Goal: Transaction & Acquisition: Book appointment/travel/reservation

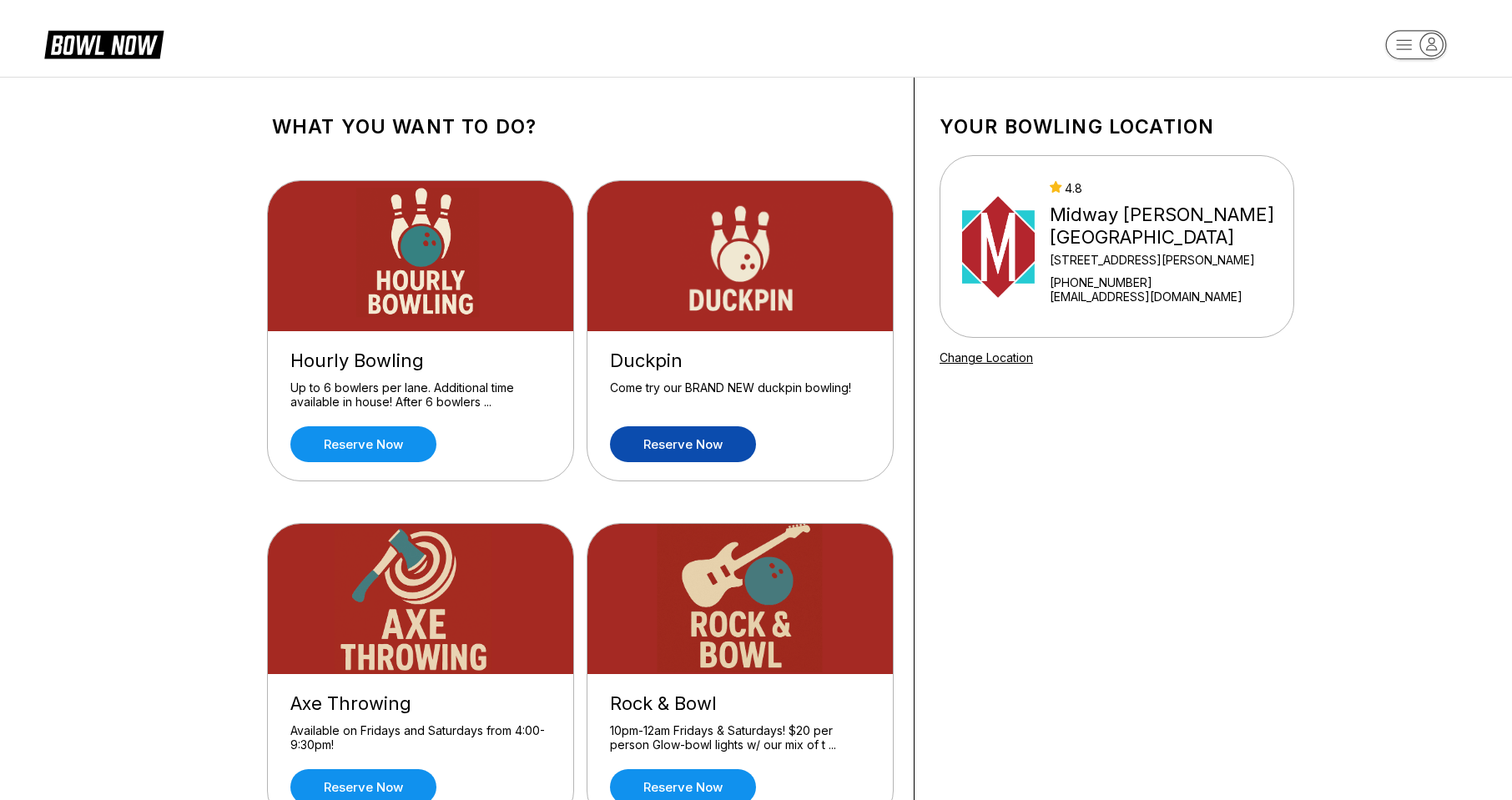
click at [674, 446] on link "Reserve now" at bounding box center [682, 444] width 146 height 36
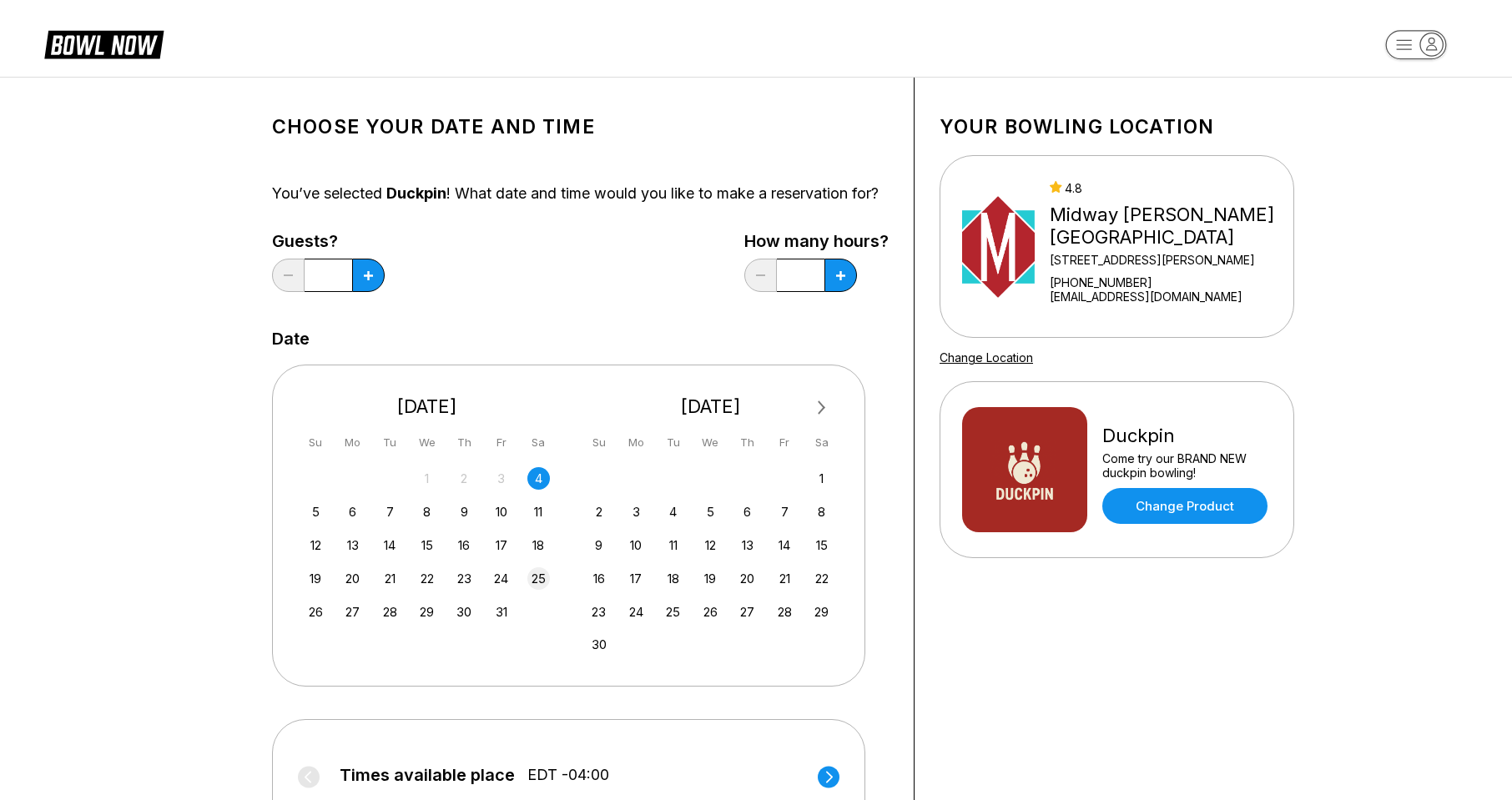
click at [546, 590] on div "25" at bounding box center [539, 578] width 22 height 22
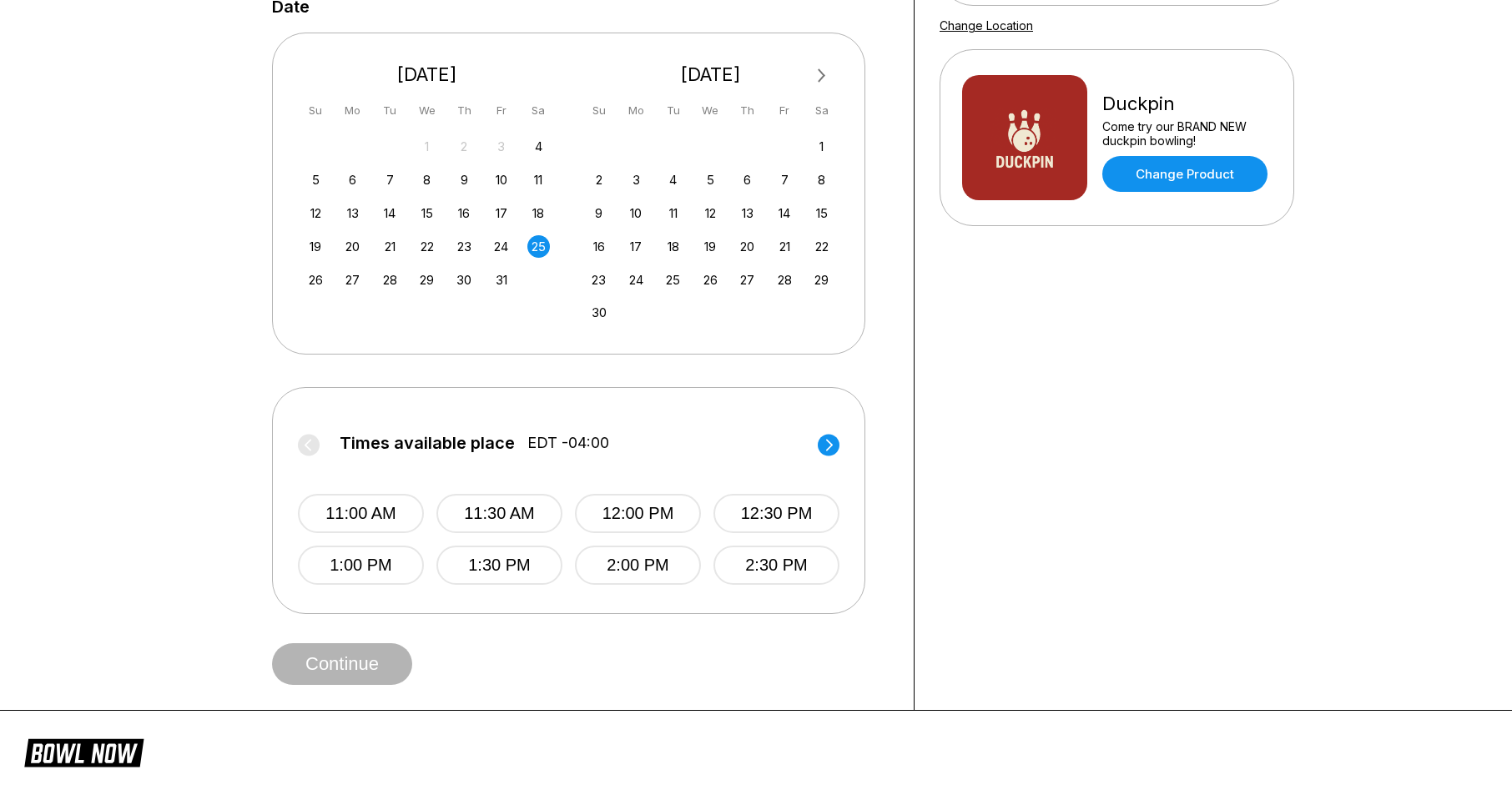
scroll to position [334, 0]
click at [823, 454] on circle at bounding box center [828, 442] width 21 height 21
click at [309, 454] on circle at bounding box center [308, 442] width 21 height 21
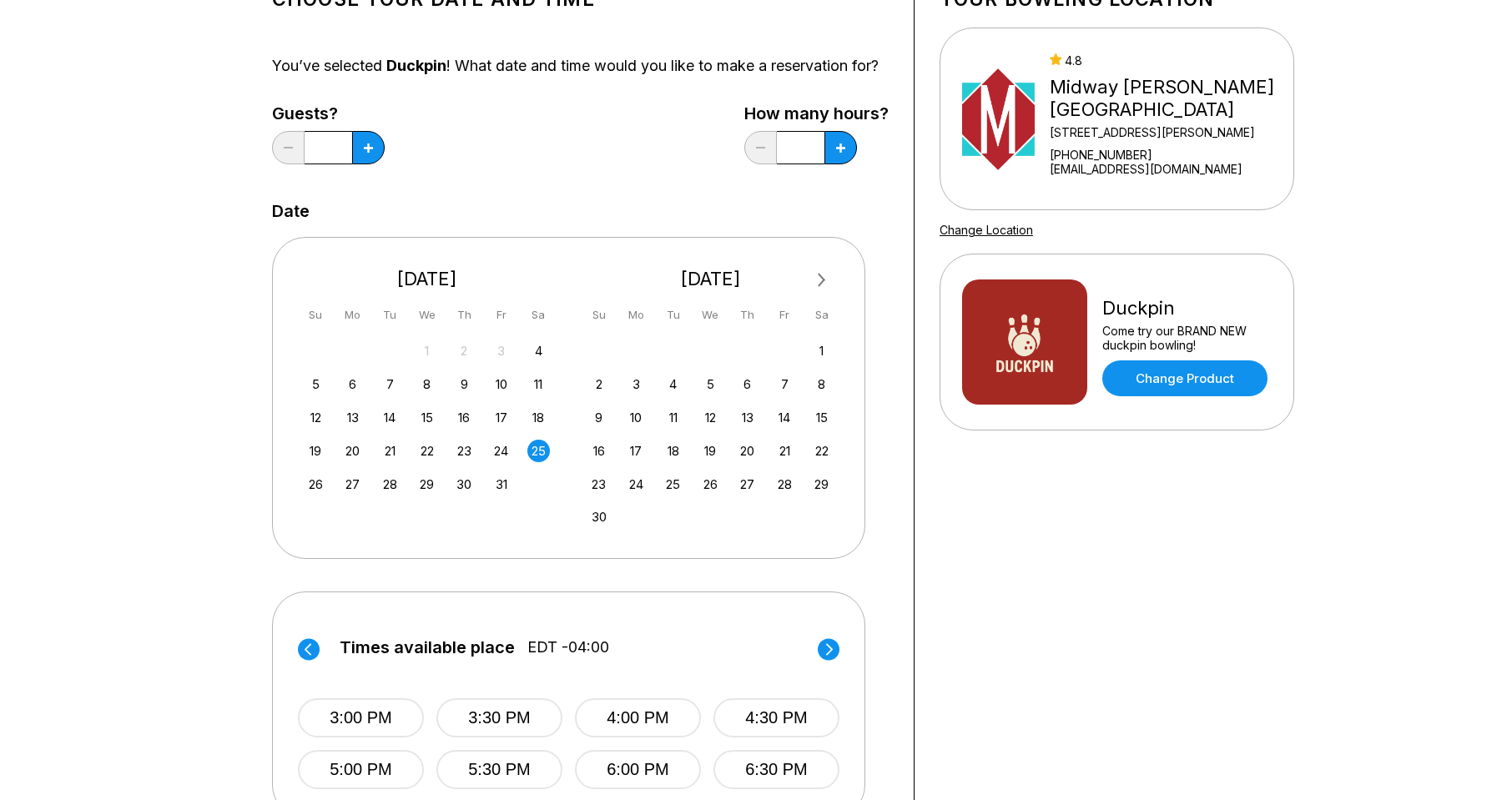
scroll to position [84, 0]
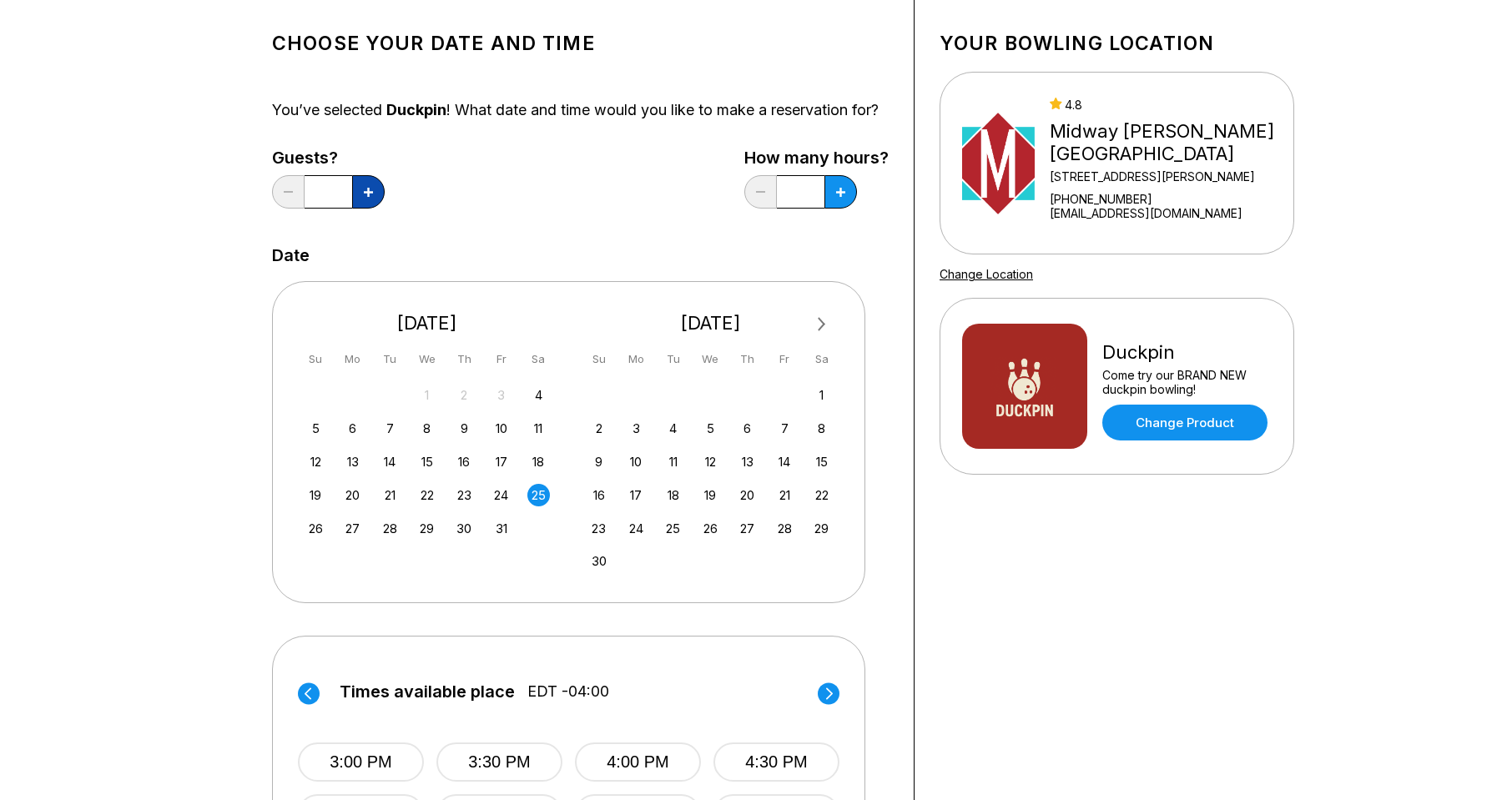
click at [357, 197] on button at bounding box center [369, 192] width 32 height 33
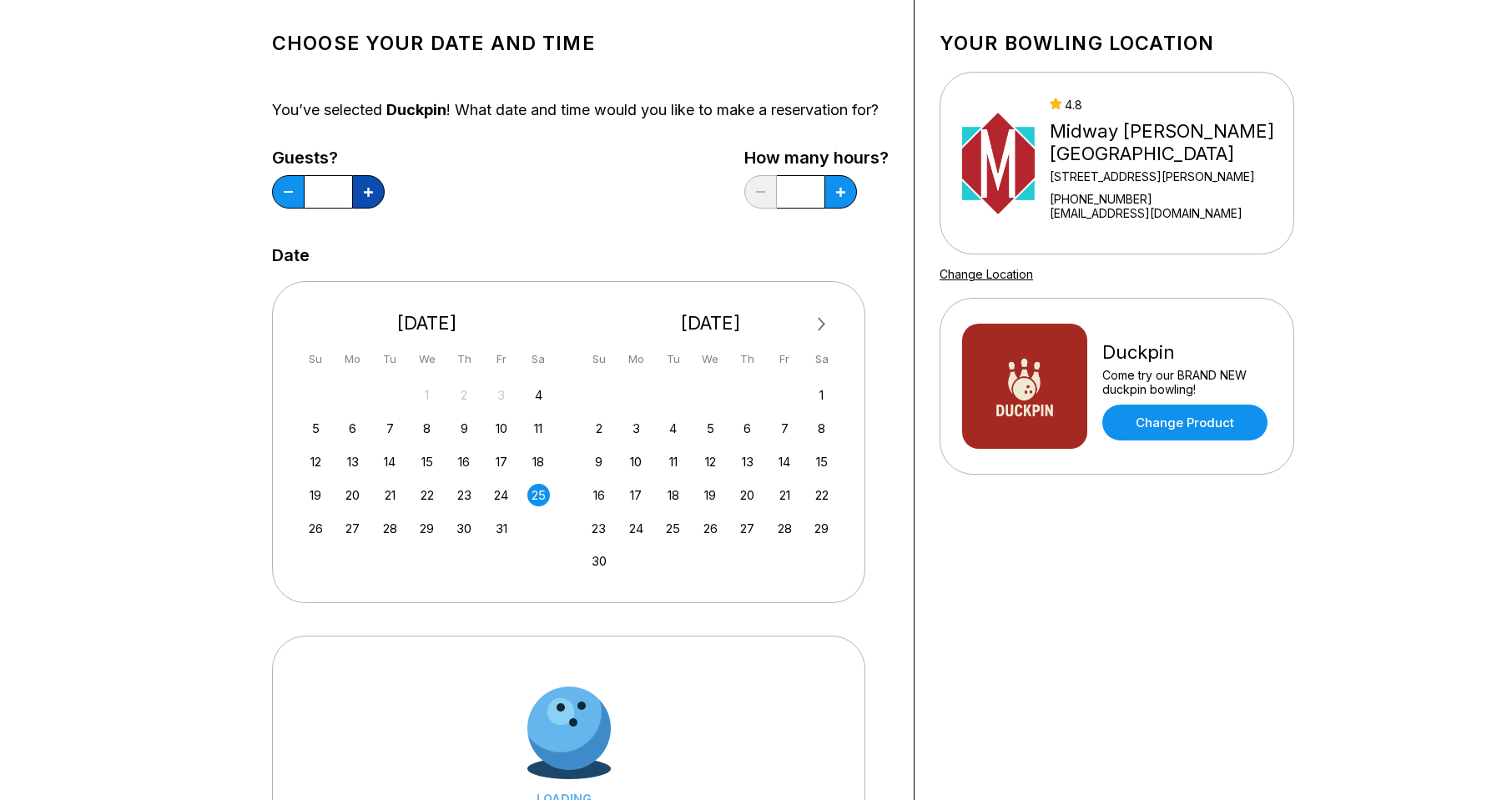
click at [357, 197] on button at bounding box center [369, 192] width 32 height 33
type input "*"
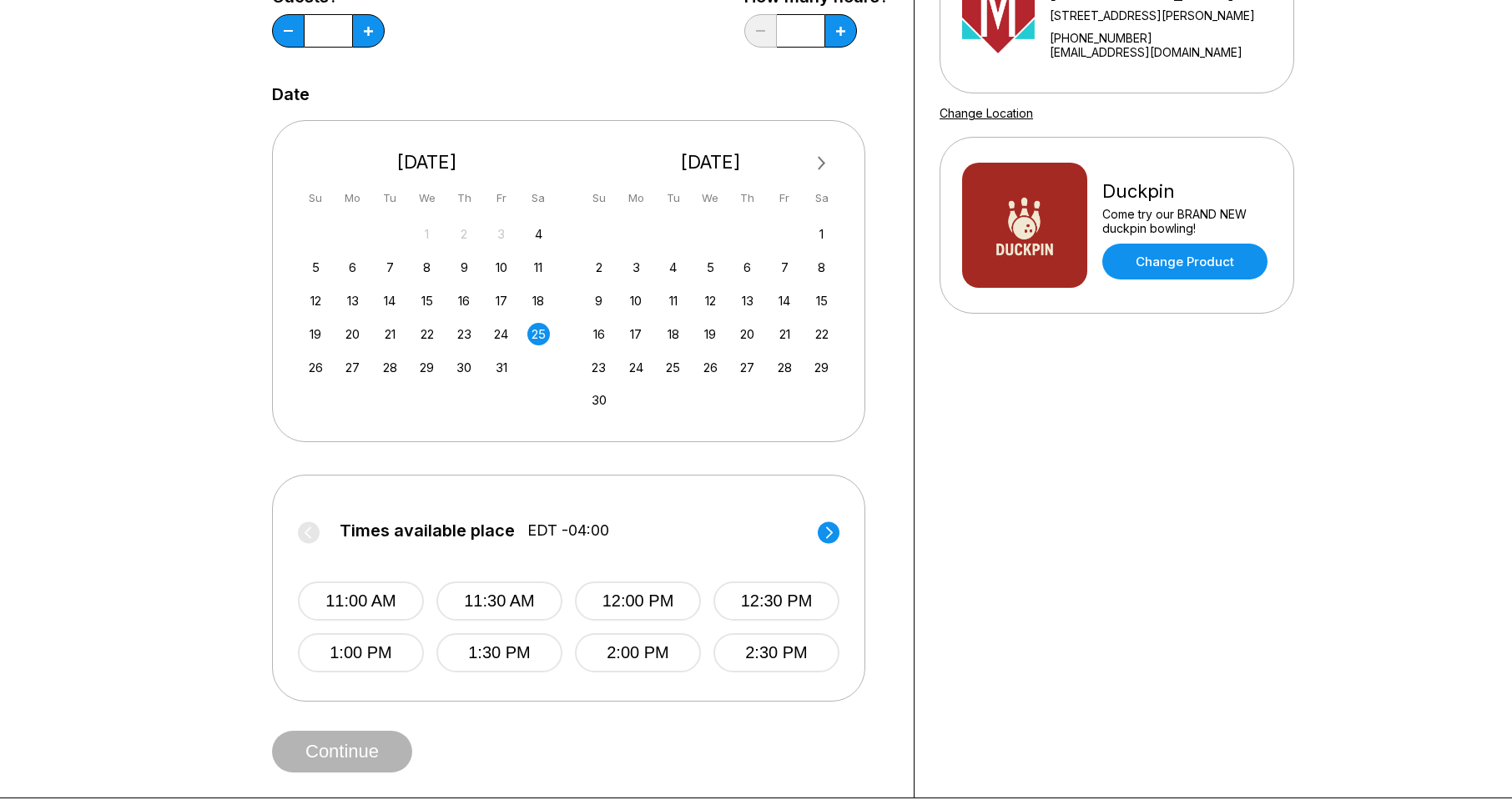
scroll to position [251, 0]
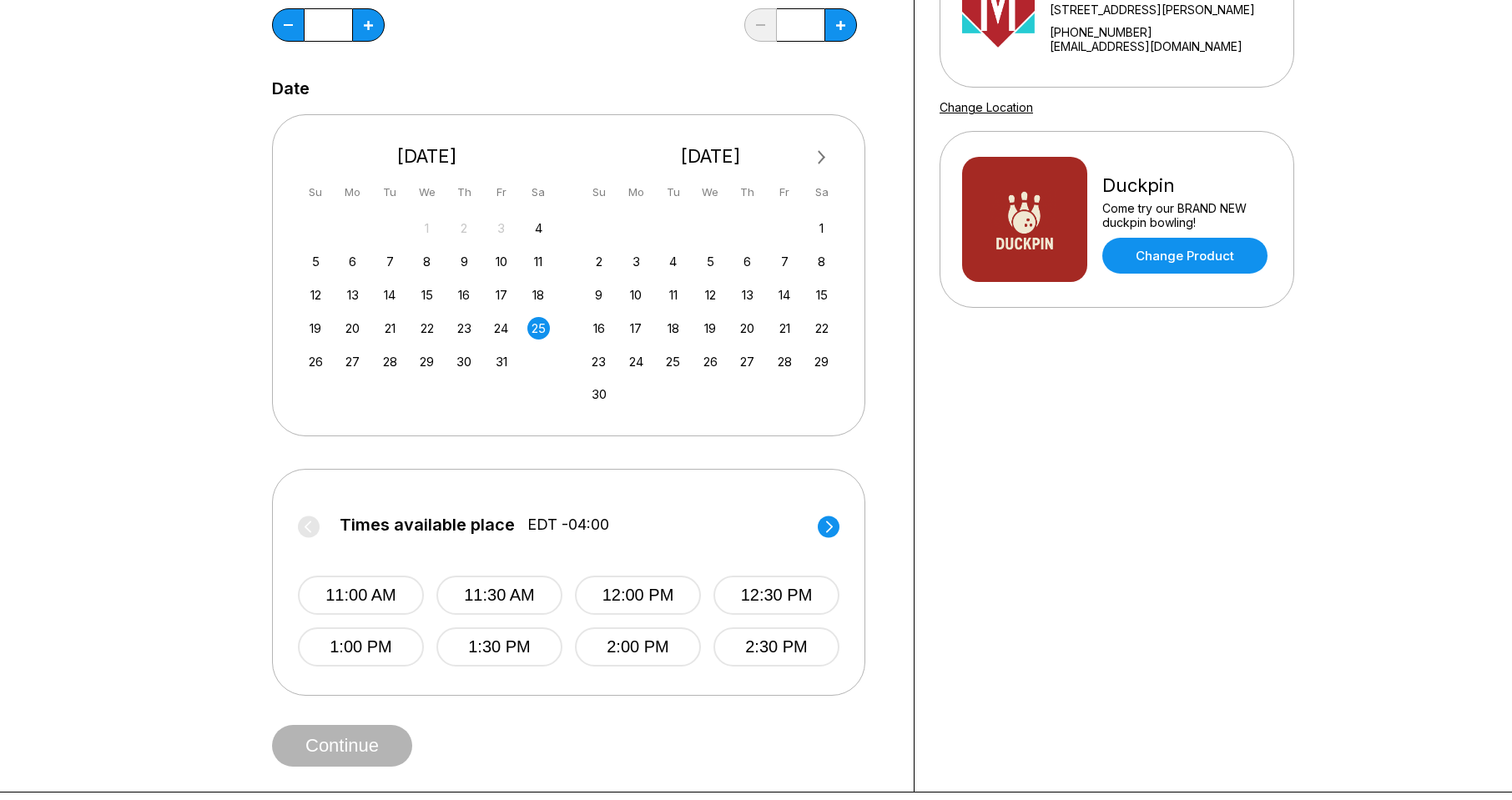
click at [831, 537] on circle at bounding box center [828, 526] width 21 height 21
click at [312, 537] on circle at bounding box center [308, 526] width 21 height 21
